Goal: Task Accomplishment & Management: Use online tool/utility

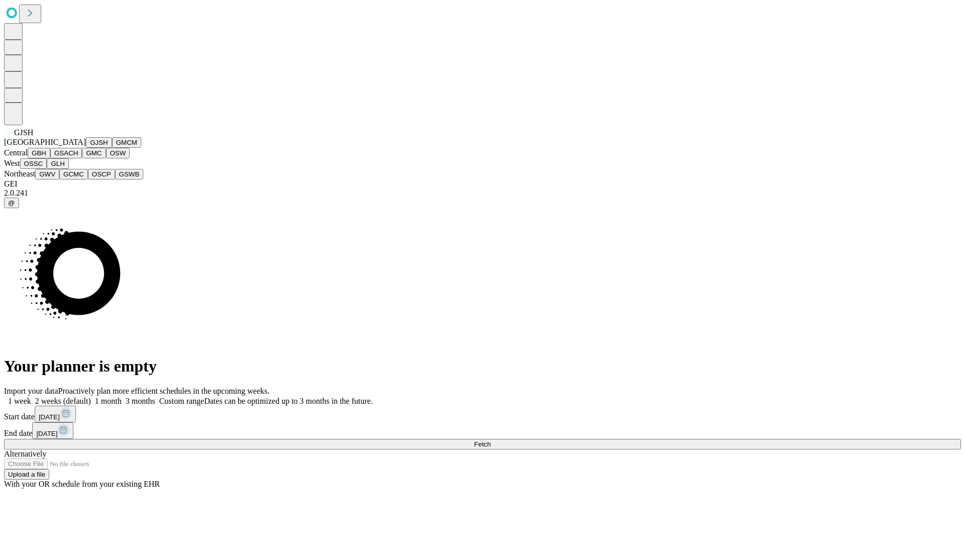
click at [86, 148] on button "GJSH" at bounding box center [99, 142] width 26 height 11
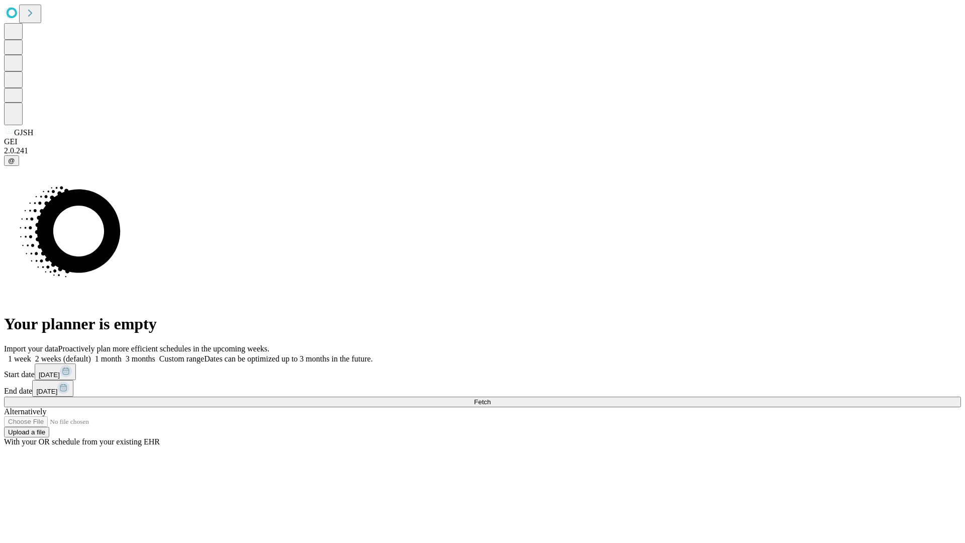
click at [122, 354] on label "1 month" at bounding box center [106, 358] width 31 height 9
click at [491, 398] on span "Fetch" at bounding box center [482, 402] width 17 height 8
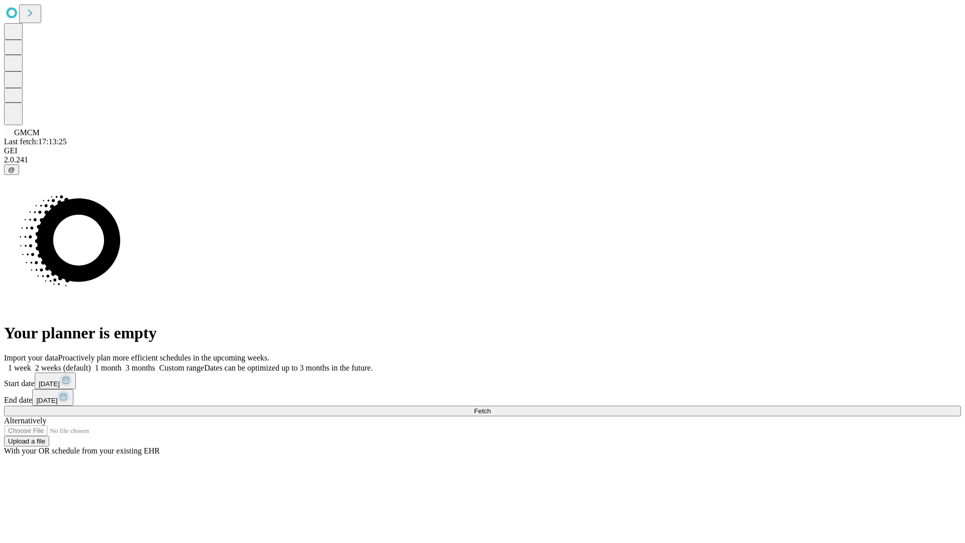
click at [122, 364] on label "1 month" at bounding box center [106, 368] width 31 height 9
click at [491, 407] on span "Fetch" at bounding box center [482, 411] width 17 height 8
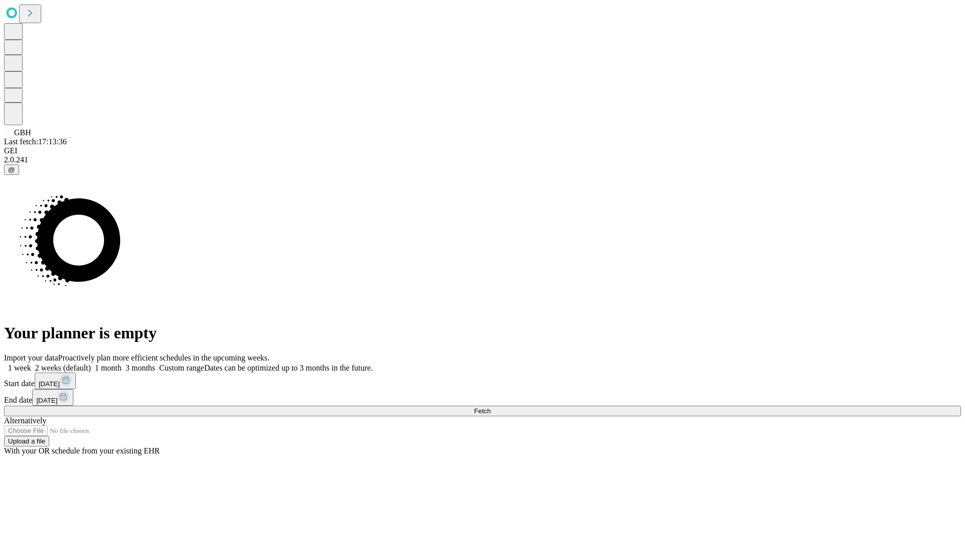
click at [122, 364] on label "1 month" at bounding box center [106, 368] width 31 height 9
click at [491, 407] on span "Fetch" at bounding box center [482, 411] width 17 height 8
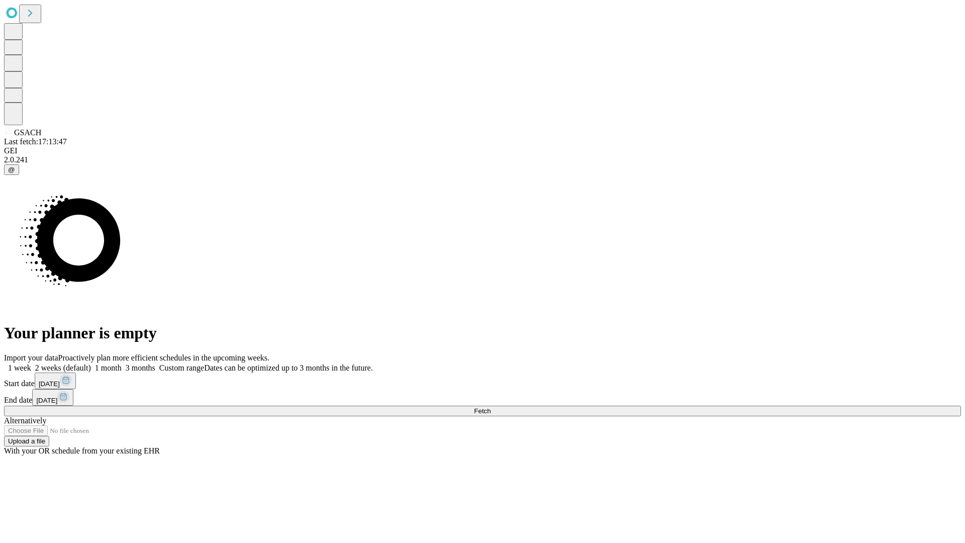
click at [122, 364] on label "1 month" at bounding box center [106, 368] width 31 height 9
click at [491, 407] on span "Fetch" at bounding box center [482, 411] width 17 height 8
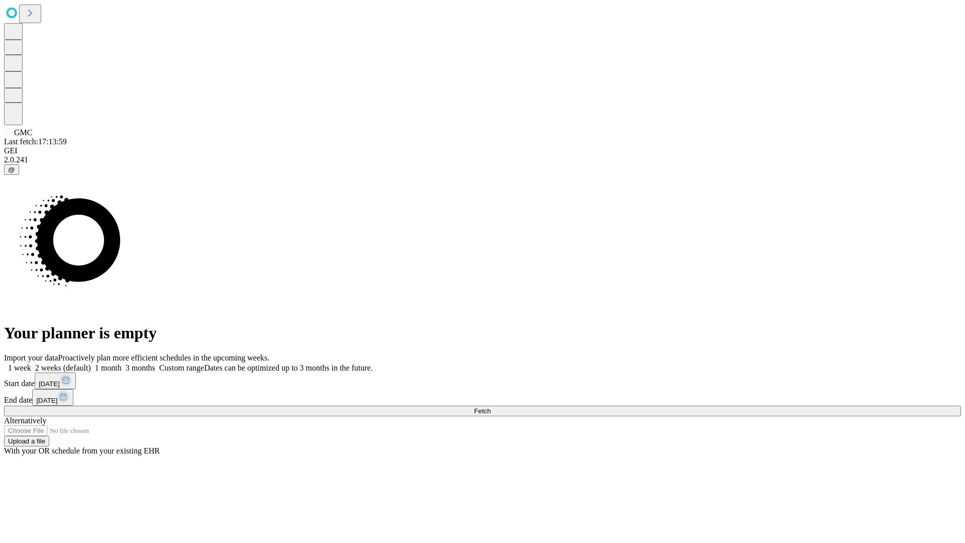
click at [122, 364] on label "1 month" at bounding box center [106, 368] width 31 height 9
click at [491, 407] on span "Fetch" at bounding box center [482, 411] width 17 height 8
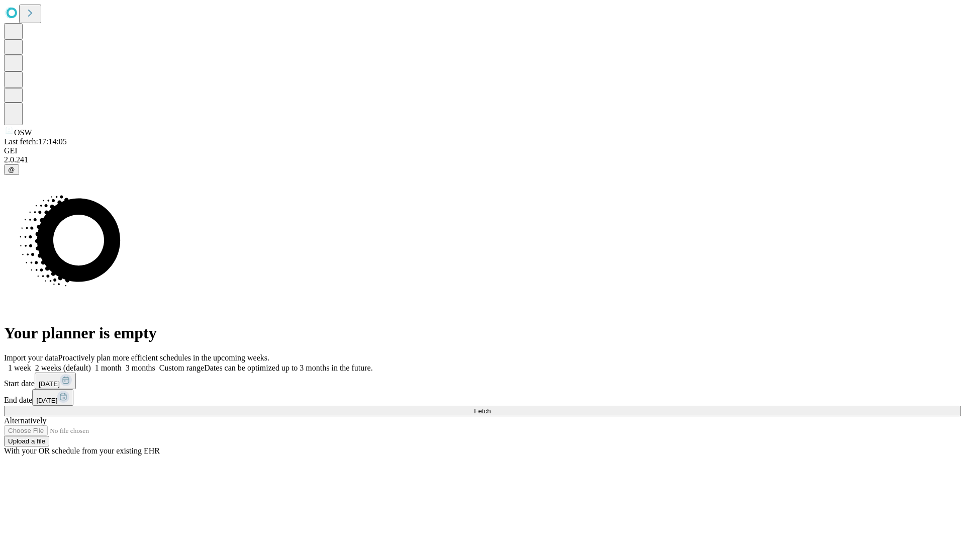
click at [491, 407] on span "Fetch" at bounding box center [482, 411] width 17 height 8
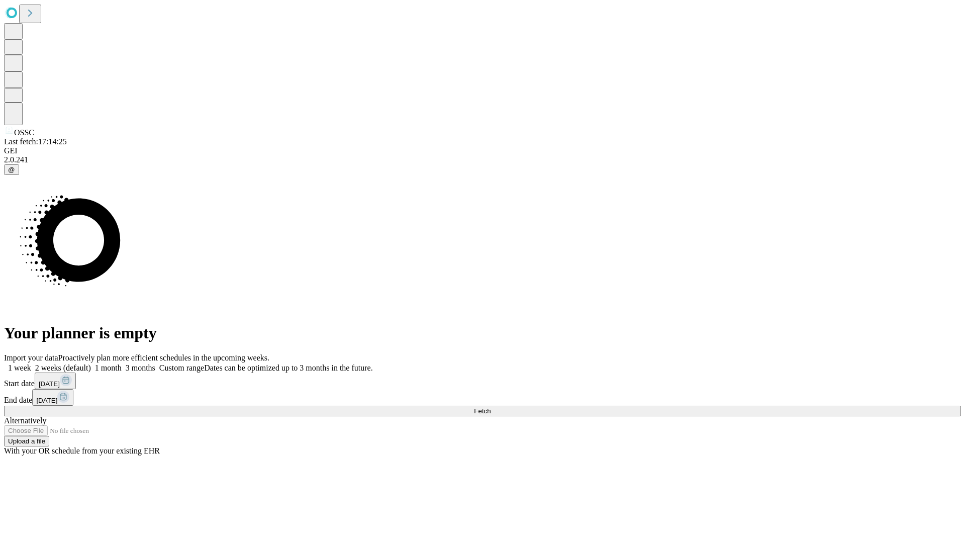
click at [122, 364] on label "1 month" at bounding box center [106, 368] width 31 height 9
click at [491, 407] on span "Fetch" at bounding box center [482, 411] width 17 height 8
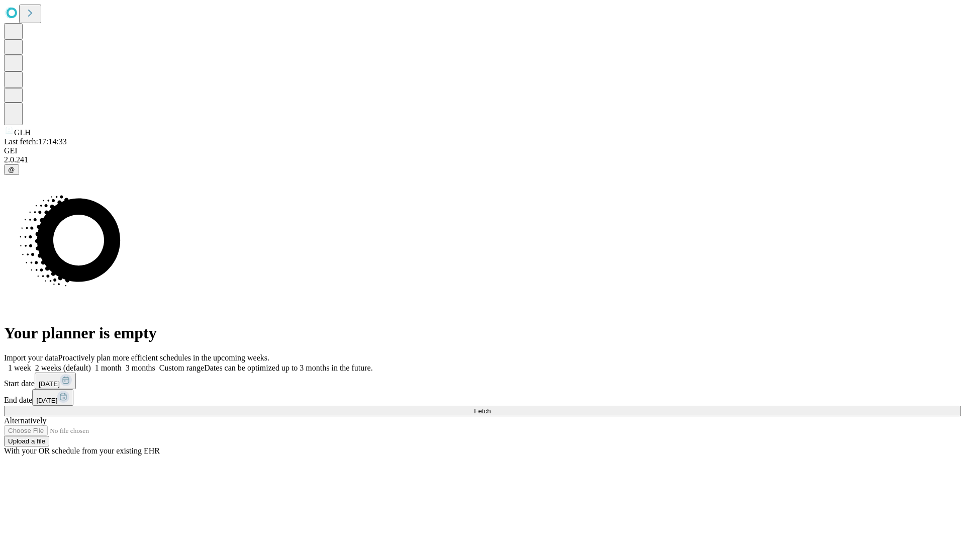
click at [122, 364] on label "1 month" at bounding box center [106, 368] width 31 height 9
click at [491, 407] on span "Fetch" at bounding box center [482, 411] width 17 height 8
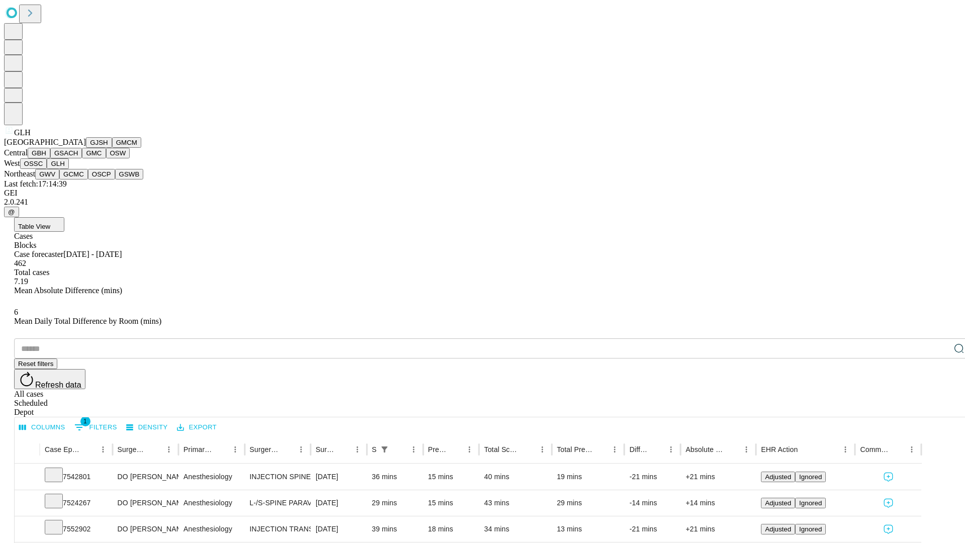
click at [59, 179] on button "GWV" at bounding box center [47, 174] width 24 height 11
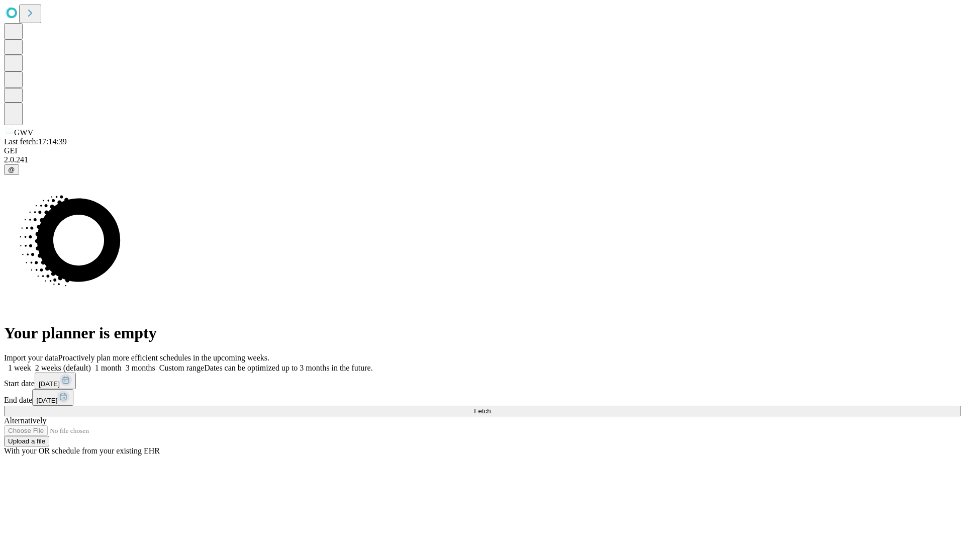
click at [122, 364] on label "1 month" at bounding box center [106, 368] width 31 height 9
click at [491, 407] on span "Fetch" at bounding box center [482, 411] width 17 height 8
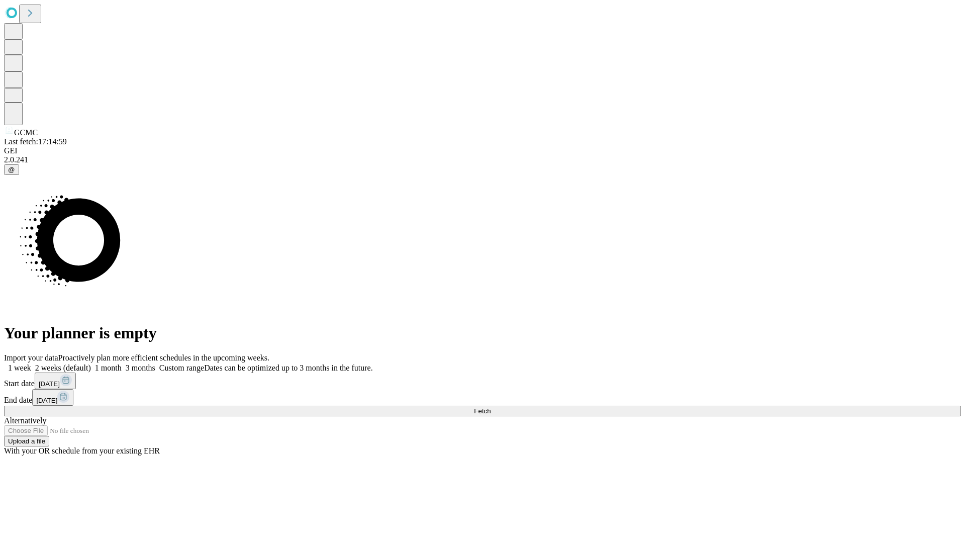
click at [122, 364] on label "1 month" at bounding box center [106, 368] width 31 height 9
click at [491, 407] on span "Fetch" at bounding box center [482, 411] width 17 height 8
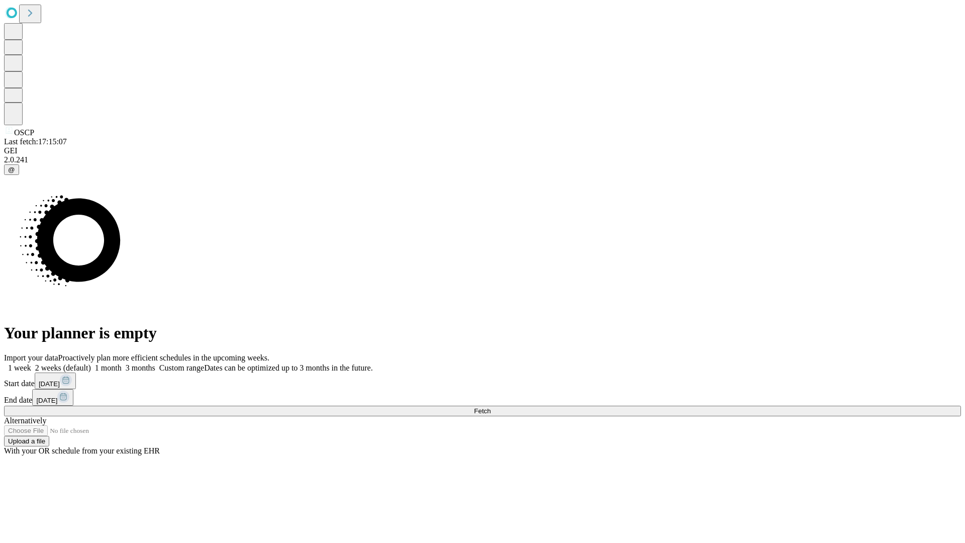
click at [122, 364] on label "1 month" at bounding box center [106, 368] width 31 height 9
click at [491, 407] on span "Fetch" at bounding box center [482, 411] width 17 height 8
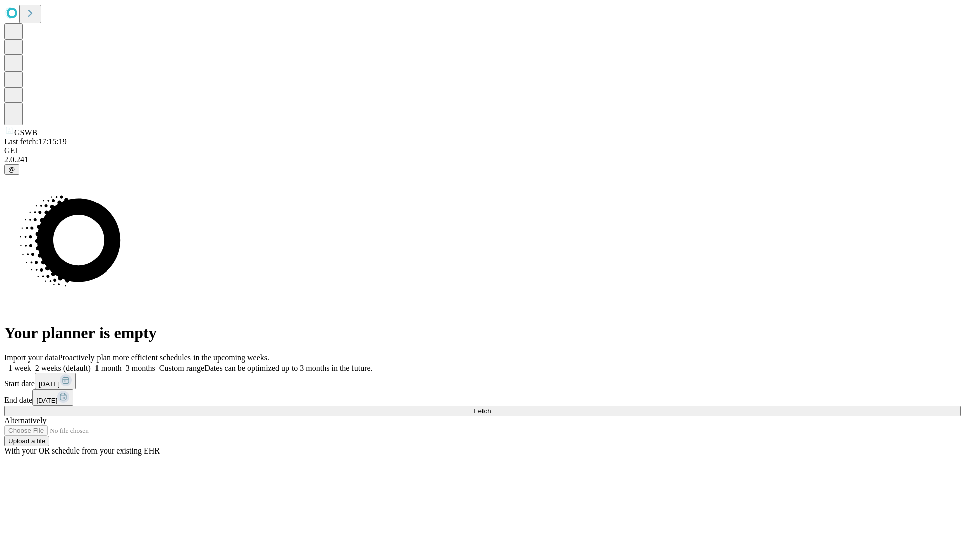
click at [122, 364] on label "1 month" at bounding box center [106, 368] width 31 height 9
click at [491, 407] on span "Fetch" at bounding box center [482, 411] width 17 height 8
